Goal: Find specific page/section: Find specific page/section

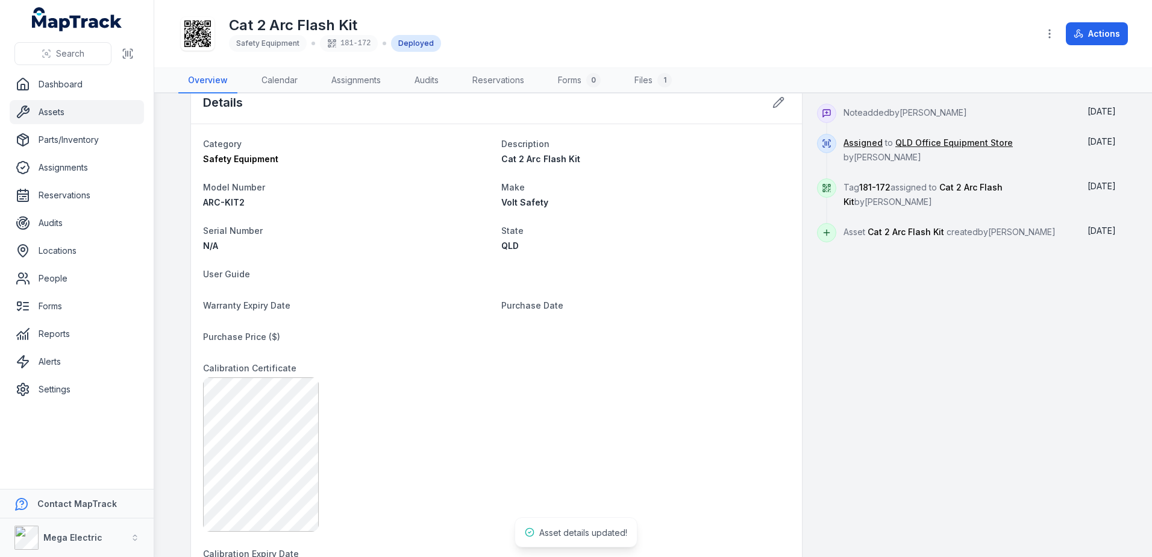
scroll to position [576, 0]
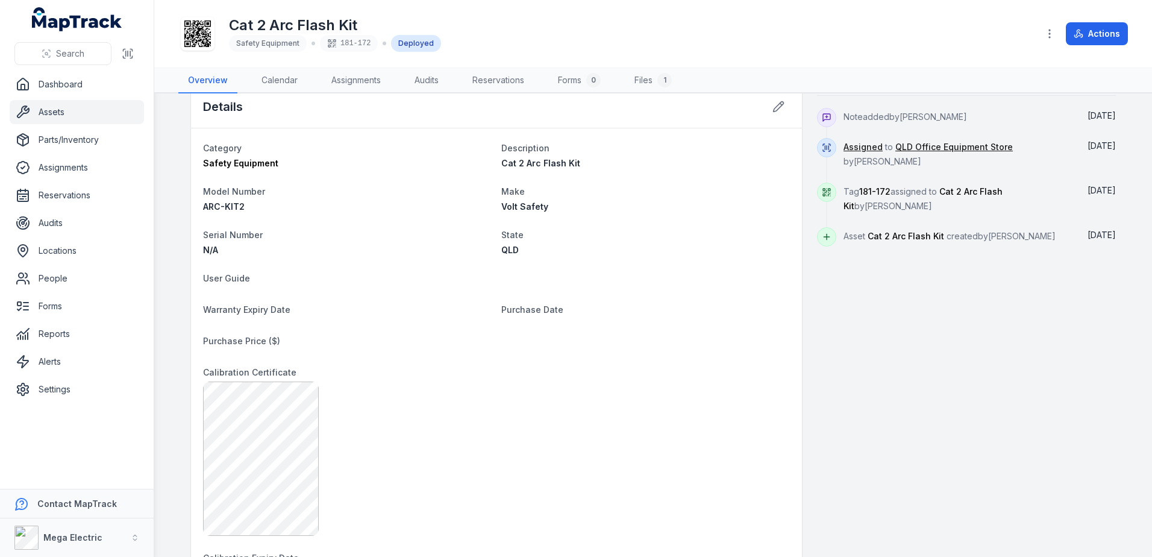
click at [82, 116] on link "Assets" at bounding box center [77, 112] width 134 height 24
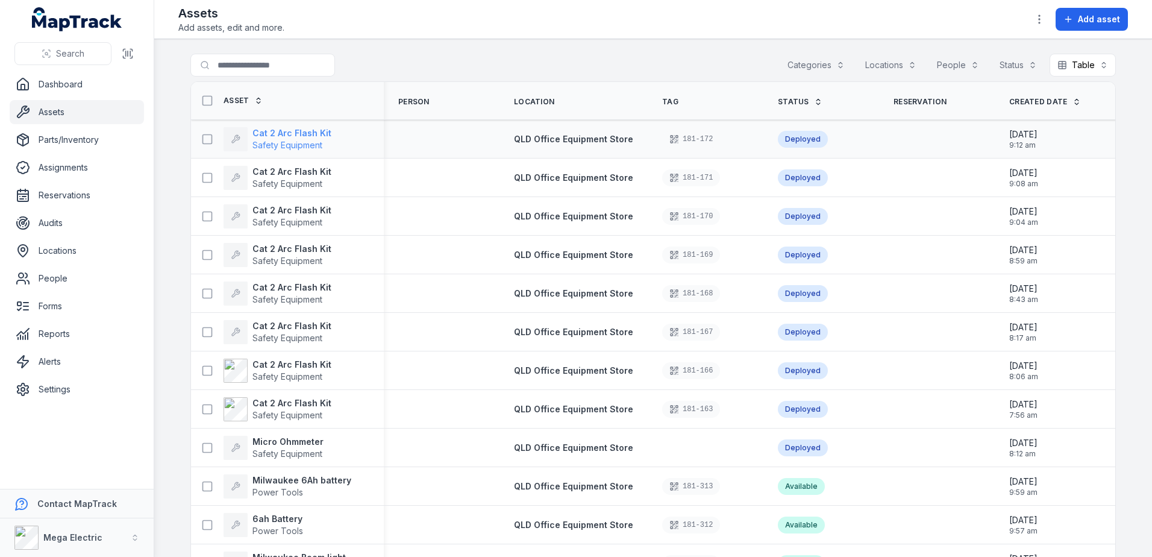
click at [270, 134] on strong "Cat 2 Arc Flash Kit" at bounding box center [292, 133] width 79 height 12
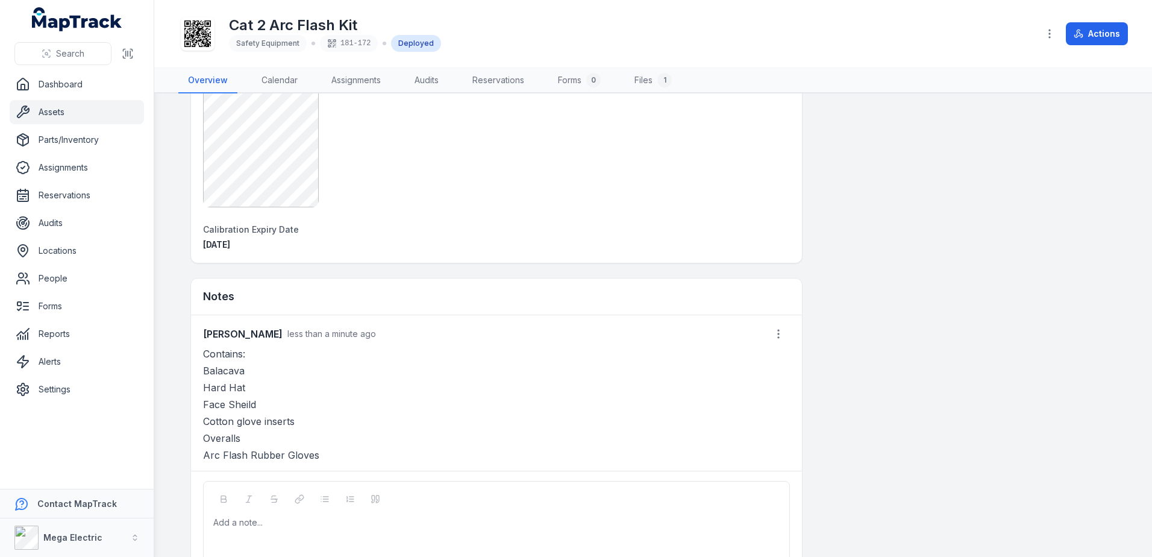
scroll to position [603, 0]
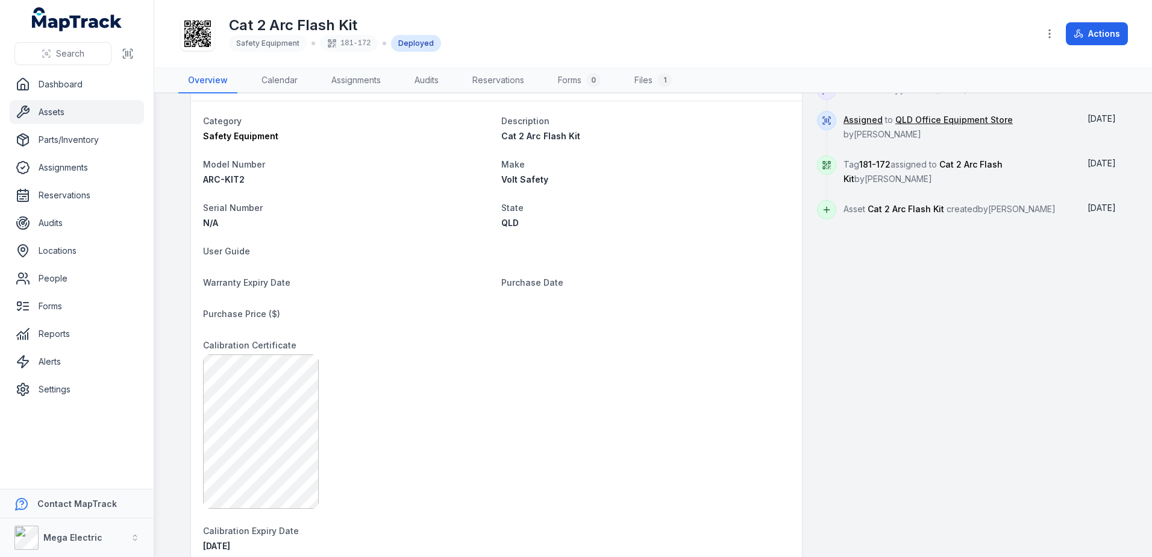
click at [85, 107] on link "Assets" at bounding box center [77, 112] width 134 height 24
